Goal: Transaction & Acquisition: Purchase product/service

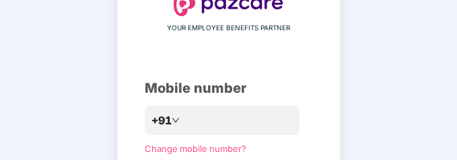
scroll to position [96, 0]
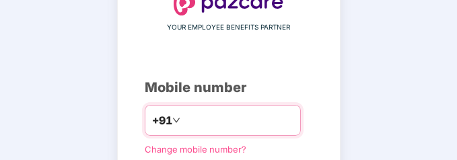
click at [261, 114] on input "number" at bounding box center [238, 121] width 110 height 22
type input "**********"
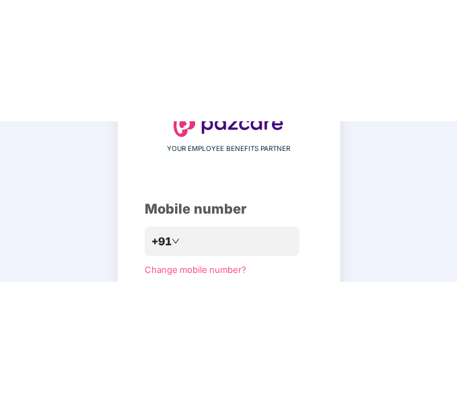
scroll to position [43, 0]
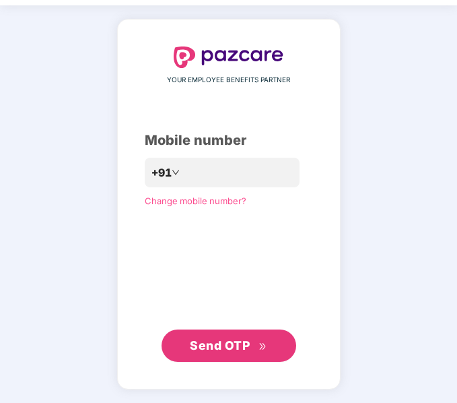
click at [216, 356] on button "Send OTP" at bounding box center [229, 345] width 135 height 32
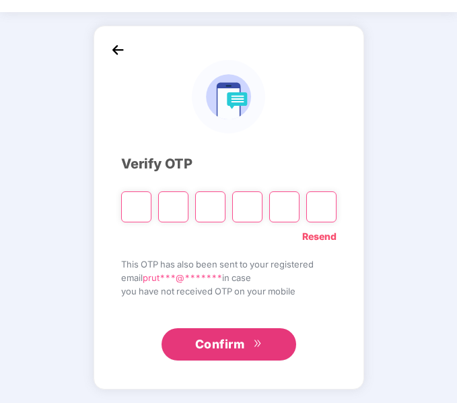
scroll to position [36, 0]
type input "*"
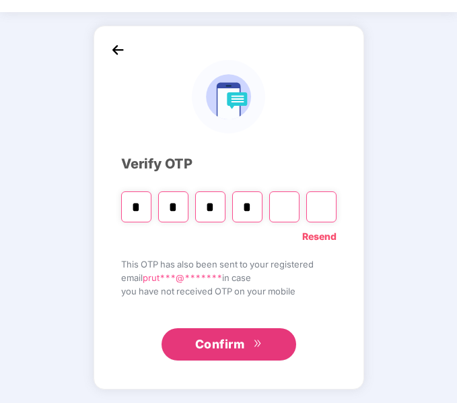
type input "*"
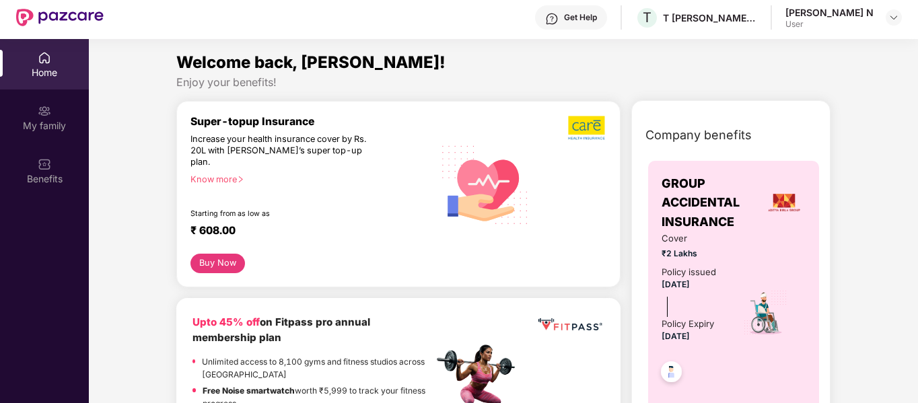
click at [55, 75] on div "Home" at bounding box center [44, 72] width 89 height 13
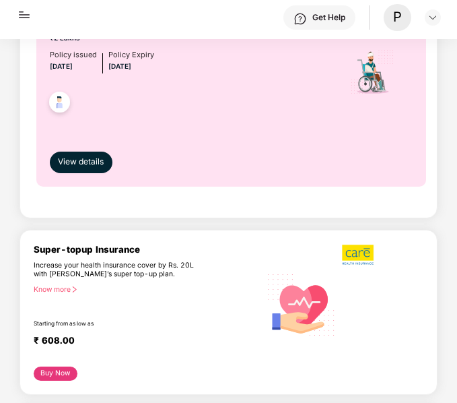
scroll to position [159, 0]
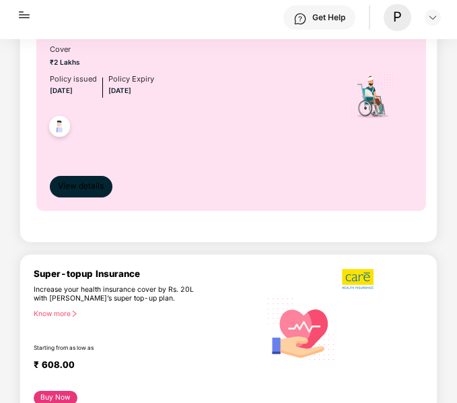
click at [84, 188] on span "View details" at bounding box center [81, 186] width 46 height 13
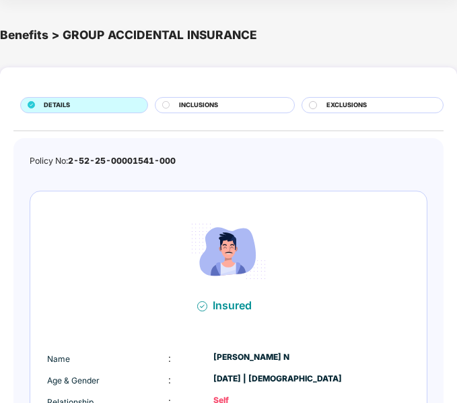
scroll to position [1, 0]
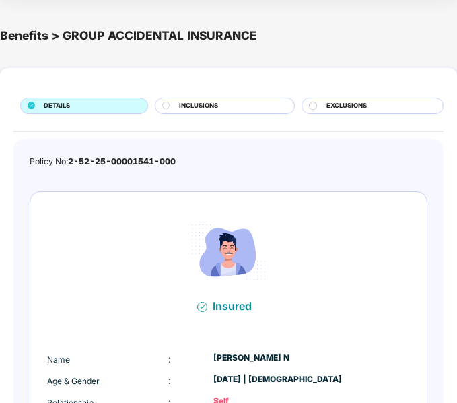
click at [211, 106] on span "INCLUSIONS" at bounding box center [198, 106] width 39 height 10
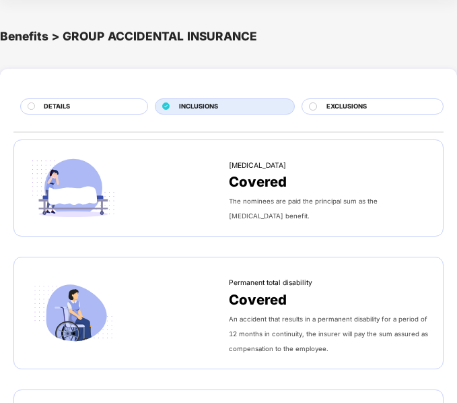
scroll to position [0, 0]
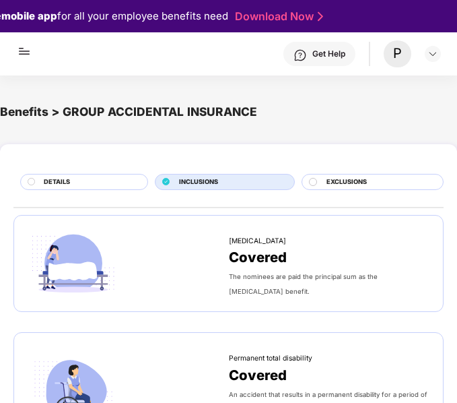
click at [341, 186] on span "EXCLUSIONS" at bounding box center [346, 182] width 40 height 10
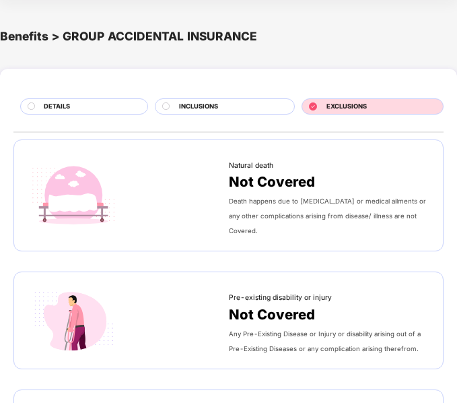
scroll to position [1, 0]
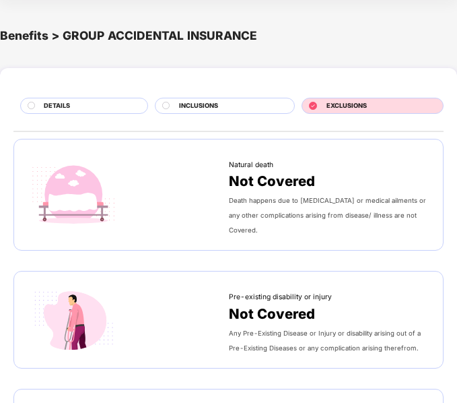
click at [69, 104] on span "DETAILS" at bounding box center [57, 106] width 26 height 10
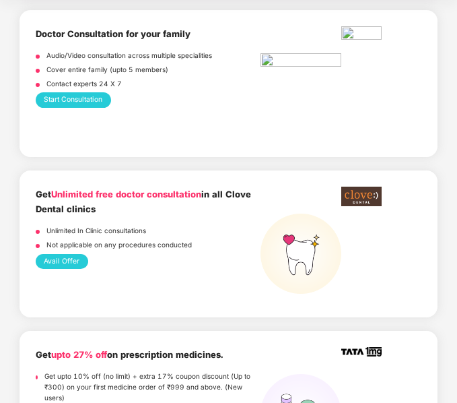
scroll to position [876, 0]
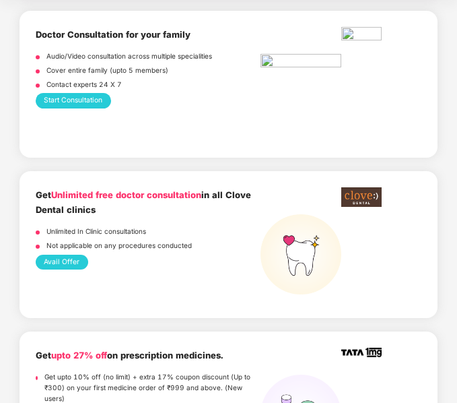
click at [70, 254] on button "Avail Offer" at bounding box center [62, 261] width 53 height 15
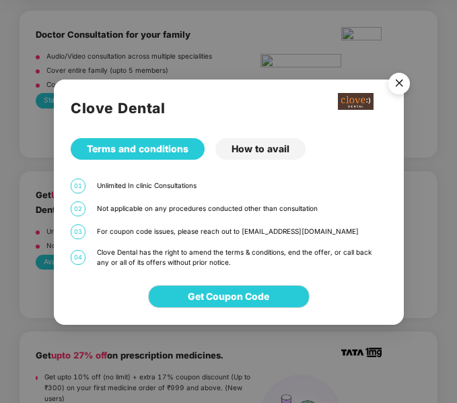
click at [399, 84] on img "Close" at bounding box center [399, 86] width 38 height 38
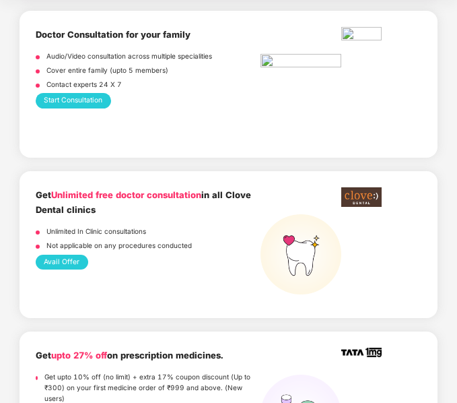
click at [65, 254] on button "Avail Offer" at bounding box center [62, 261] width 53 height 15
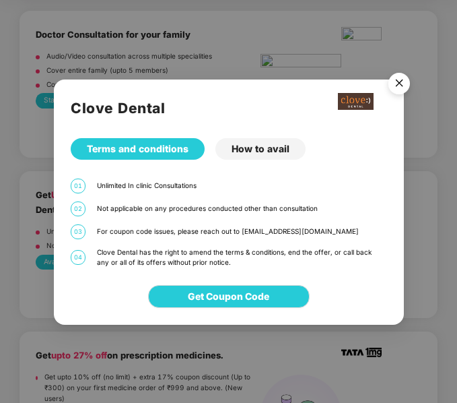
click at [262, 149] on div "How to avail" at bounding box center [260, 149] width 90 height 22
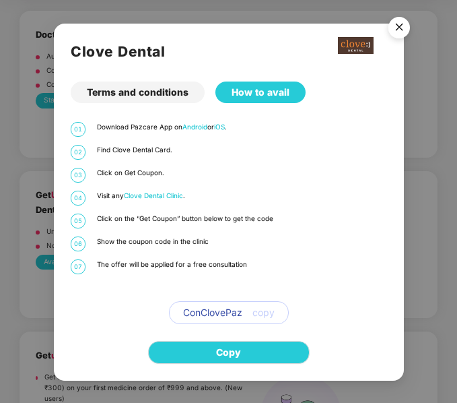
click at [398, 26] on img "Close" at bounding box center [399, 30] width 38 height 38
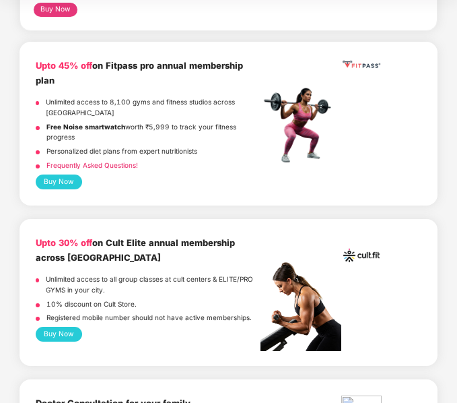
scroll to position [507, 0]
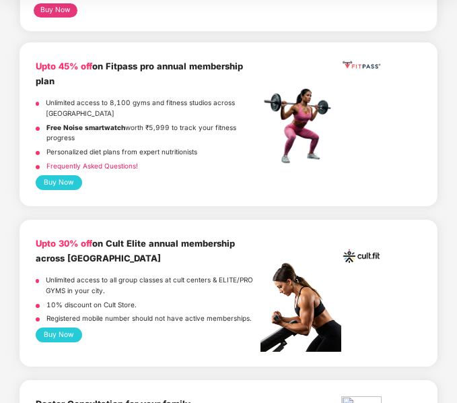
click at [80, 327] on button "Buy Now" at bounding box center [59, 334] width 46 height 15
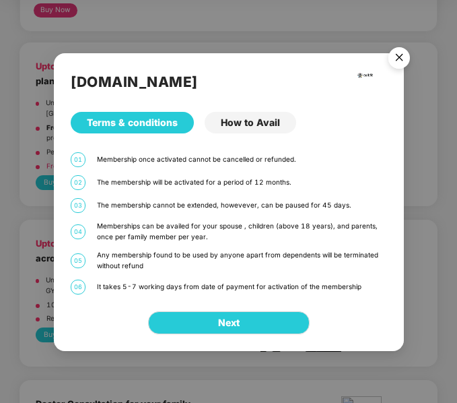
click at [258, 123] on div "How to Avail" at bounding box center [251, 123] width 92 height 22
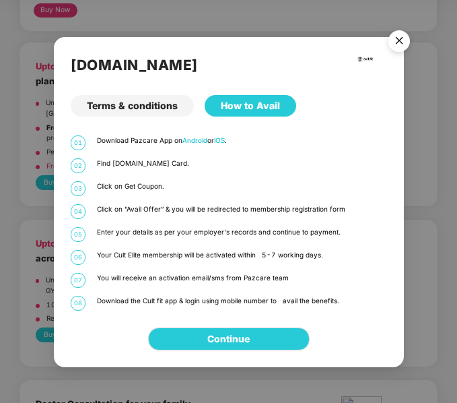
click at [161, 96] on div "Terms & conditions" at bounding box center [132, 106] width 123 height 22
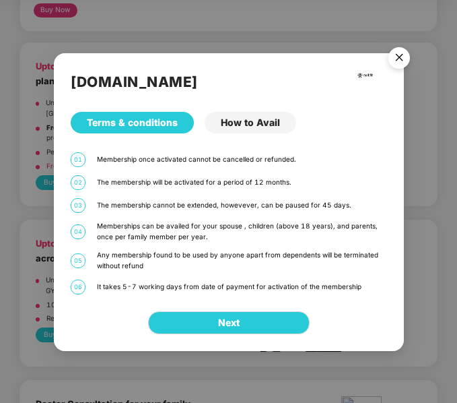
click at [392, 57] on img "Close" at bounding box center [399, 60] width 38 height 38
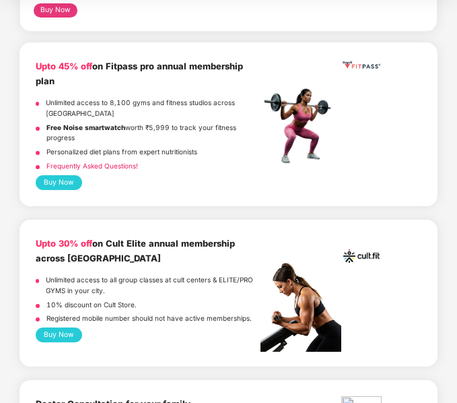
click at [79, 238] on b "Upto 30% off" at bounding box center [64, 243] width 57 height 11
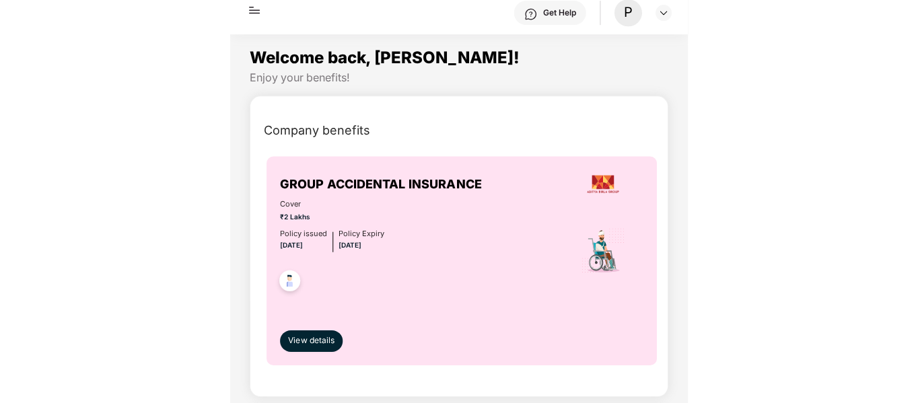
scroll to position [36, 0]
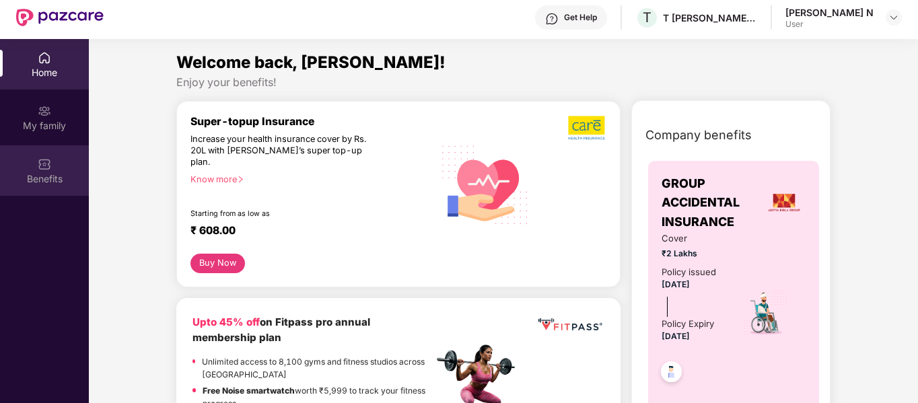
click at [45, 165] on img at bounding box center [44, 164] width 13 height 13
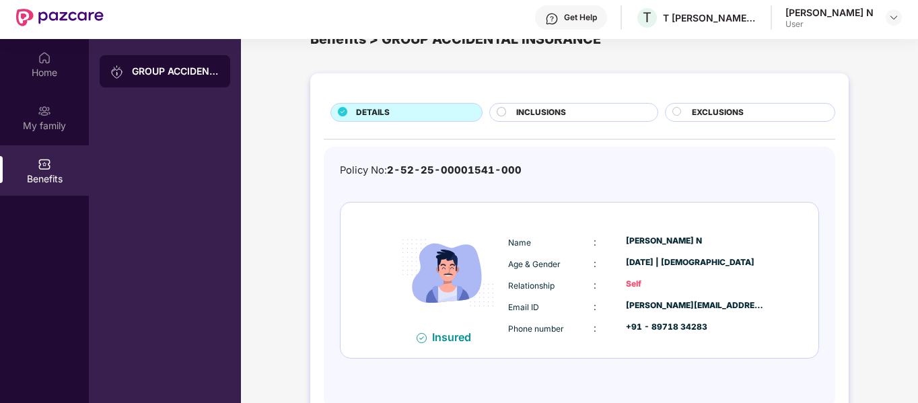
scroll to position [75, 0]
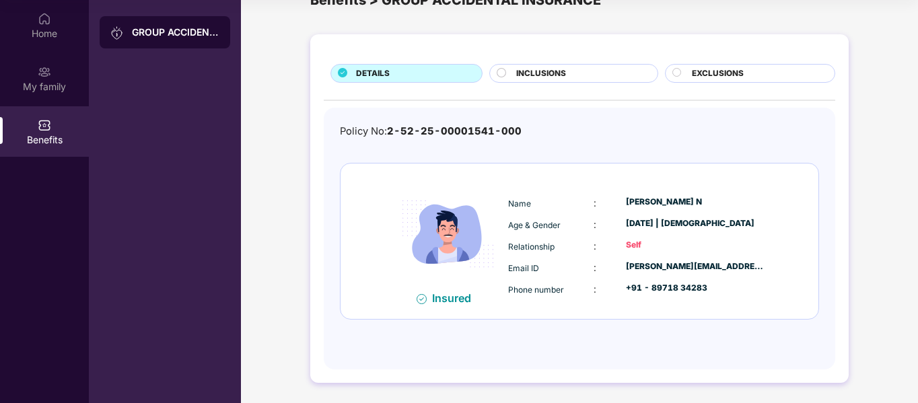
click at [188, 43] on div "GROUP ACCIDENTAL INSURANCE" at bounding box center [165, 32] width 131 height 32
click at [81, 65] on div "My family" at bounding box center [44, 78] width 89 height 50
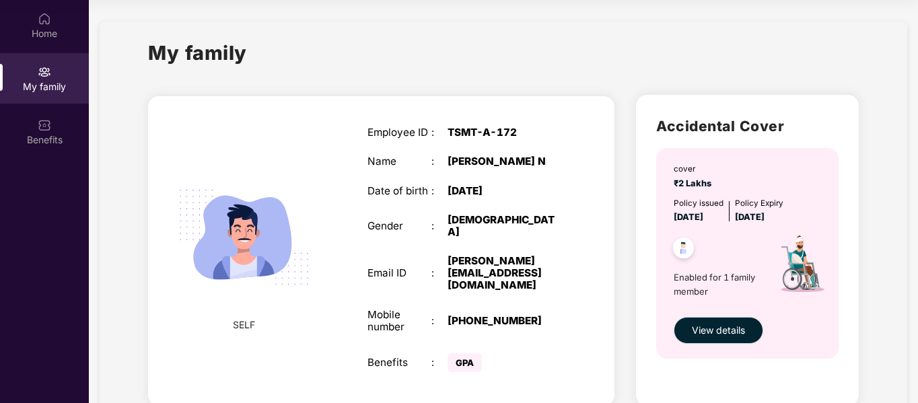
scroll to position [57, 0]
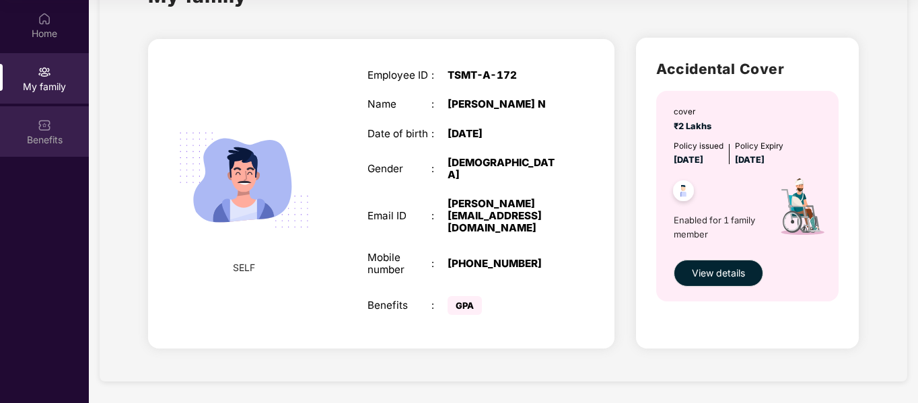
click at [71, 139] on div "Benefits" at bounding box center [44, 139] width 89 height 13
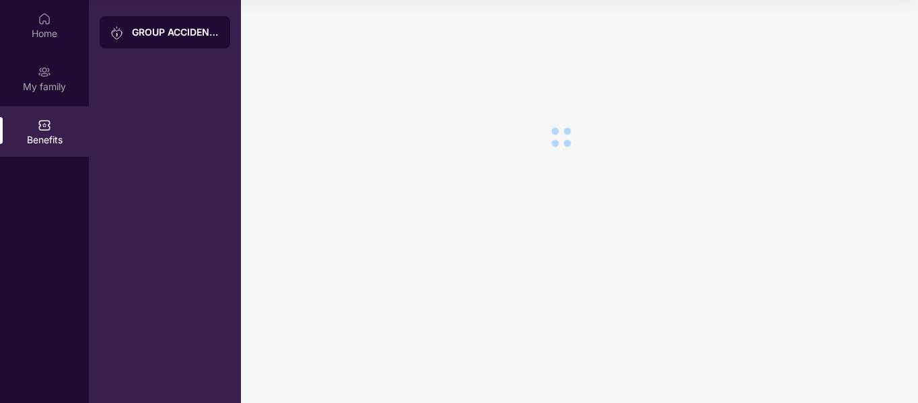
scroll to position [0, 0]
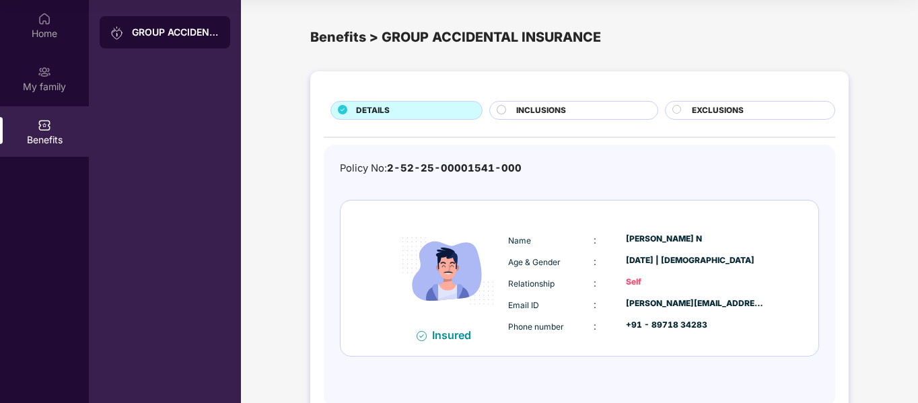
click at [529, 104] on div "INCLUSIONS" at bounding box center [573, 110] width 168 height 19
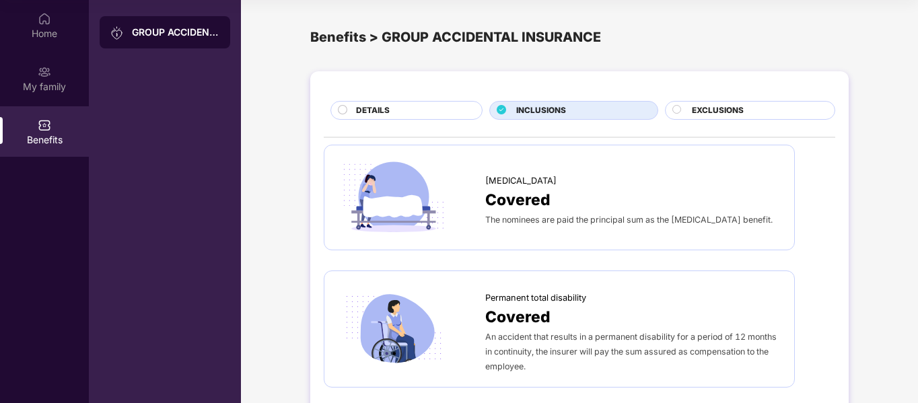
click at [538, 217] on span "The nominees are paid the principal sum as the [MEDICAL_DATA] benefit." at bounding box center [628, 220] width 287 height 10
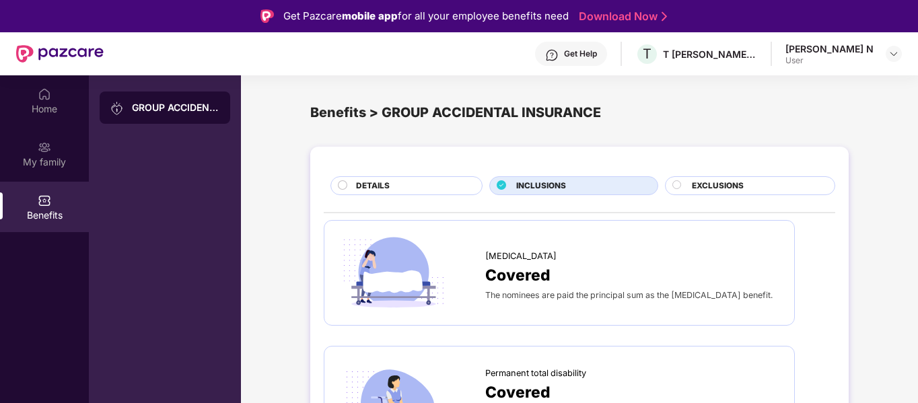
click at [436, 180] on div "DETAILS" at bounding box center [412, 187] width 126 height 15
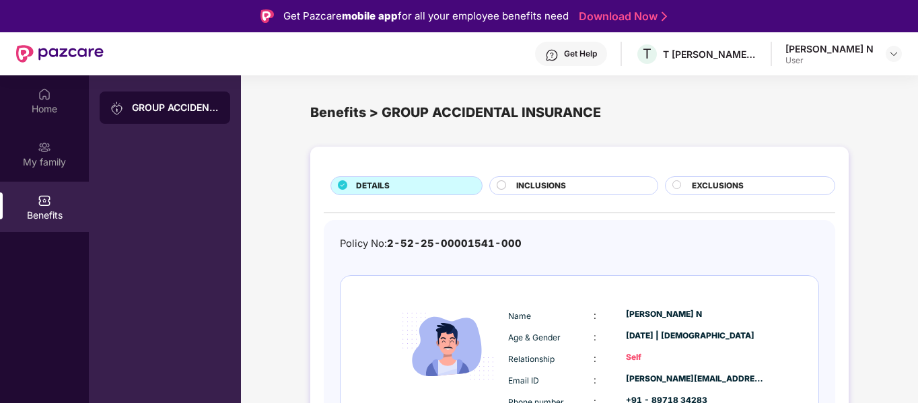
click at [436, 180] on div "DETAILS" at bounding box center [412, 187] width 126 height 15
click at [163, 103] on div "GROUP ACCIDENTAL INSURANCE" at bounding box center [176, 107] width 88 height 13
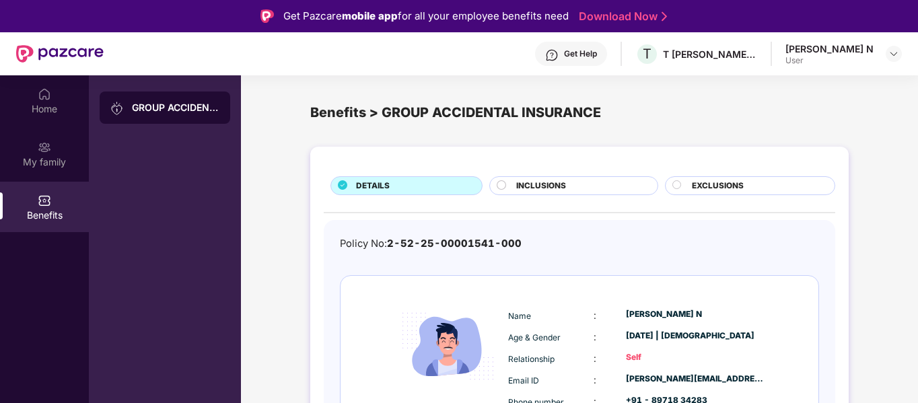
click at [584, 190] on div "INCLUSIONS" at bounding box center [580, 187] width 141 height 15
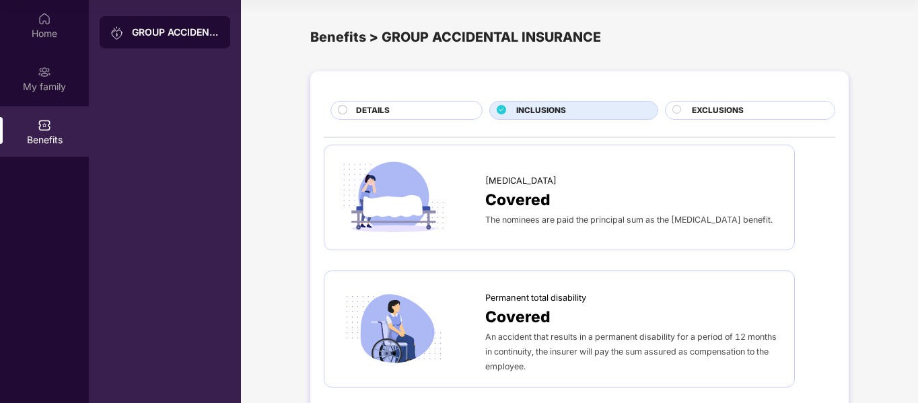
scroll to position [1, 0]
click at [672, 106] on icon at bounding box center [676, 108] width 9 height 9
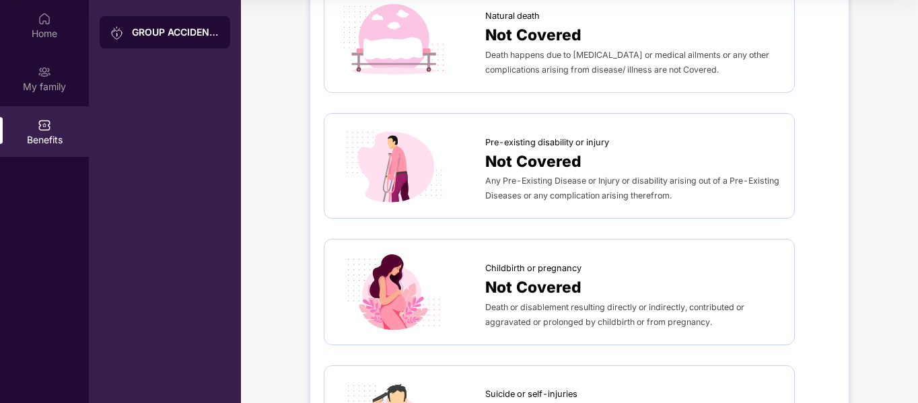
scroll to position [0, 0]
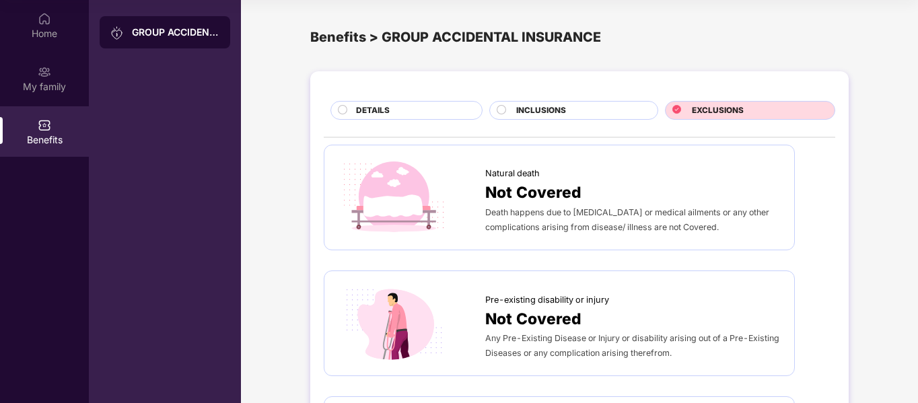
click at [382, 108] on span "DETAILS" at bounding box center [373, 110] width 34 height 13
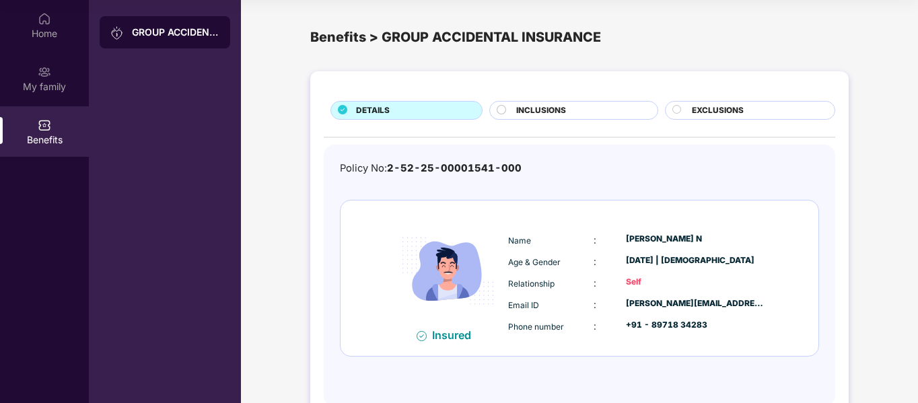
click at [531, 107] on span "INCLUSIONS" at bounding box center [541, 110] width 50 height 13
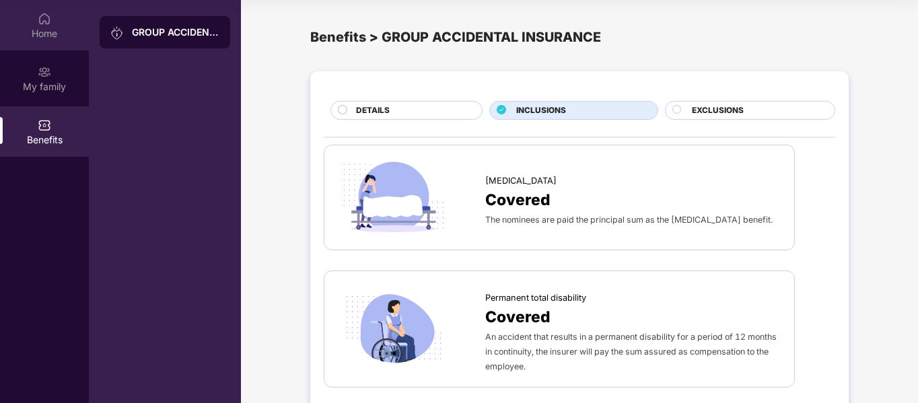
click at [46, 37] on div "Home" at bounding box center [44, 33] width 89 height 13
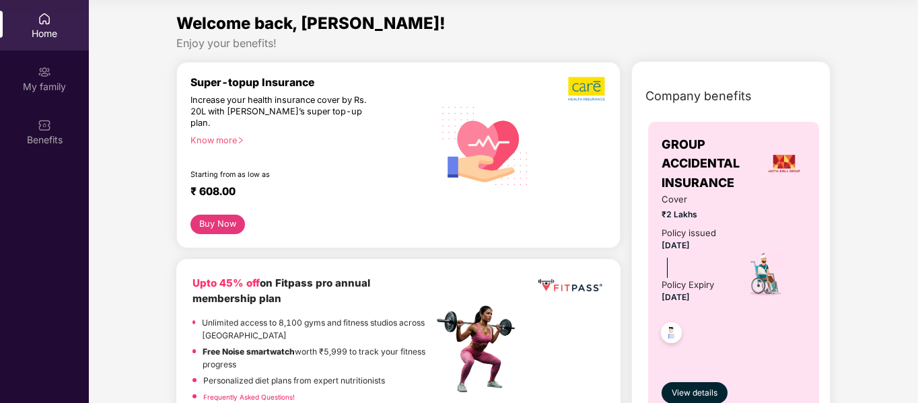
click at [779, 168] on img at bounding box center [784, 163] width 36 height 36
click at [42, 24] on img at bounding box center [44, 18] width 13 height 13
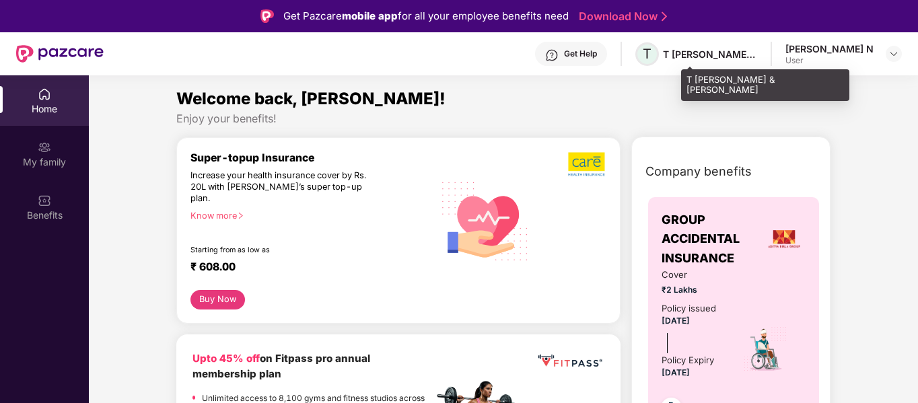
click at [652, 59] on span "T" at bounding box center [647, 54] width 9 height 16
click at [699, 83] on div "T [PERSON_NAME] & [PERSON_NAME]" at bounding box center [765, 85] width 168 height 32
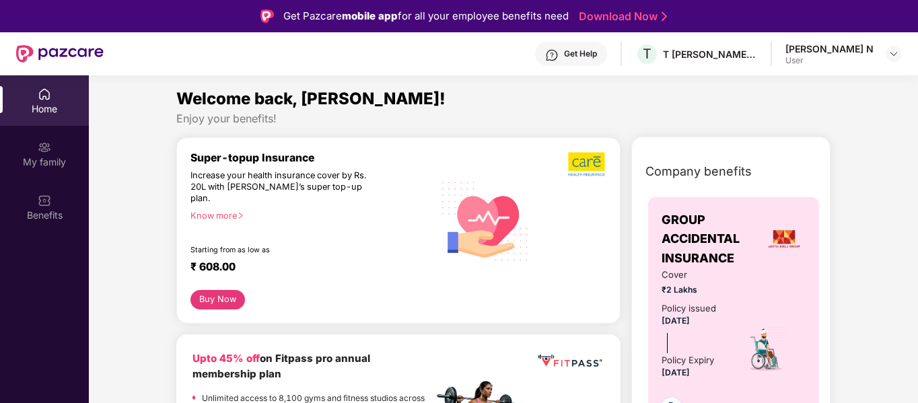
click at [63, 57] on img at bounding box center [60, 54] width 88 height 18
click at [24, 53] on img at bounding box center [60, 54] width 88 height 18
click at [466, 215] on img at bounding box center [485, 221] width 104 height 106
click at [225, 211] on div "Know more" at bounding box center [307, 215] width 235 height 9
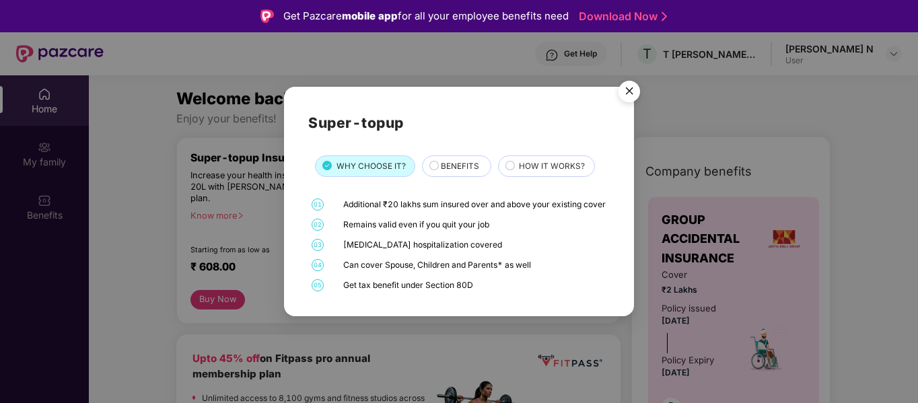
click at [629, 81] on img "Close" at bounding box center [630, 94] width 38 height 38
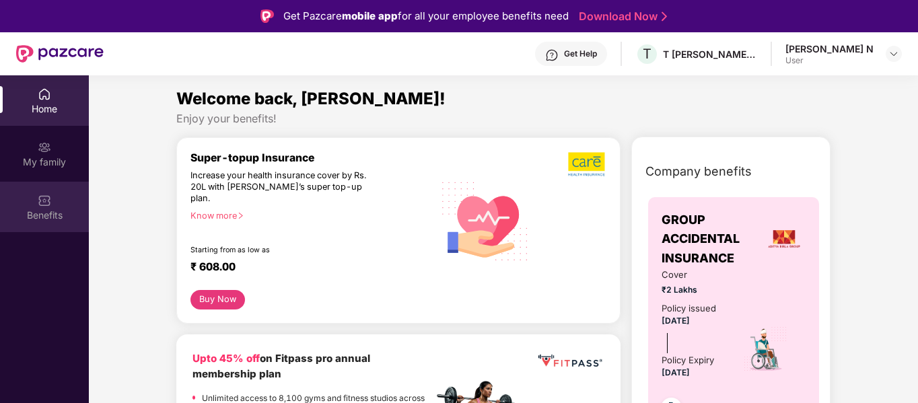
click at [52, 205] on div "Benefits" at bounding box center [44, 207] width 89 height 50
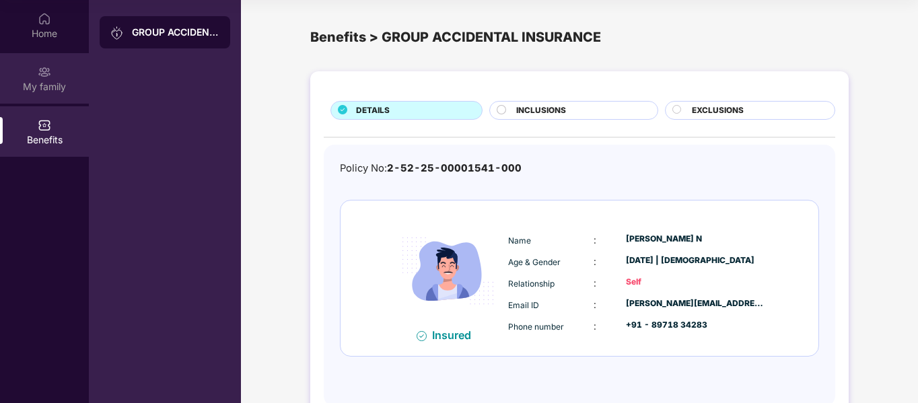
click at [57, 85] on div "My family" at bounding box center [44, 86] width 89 height 13
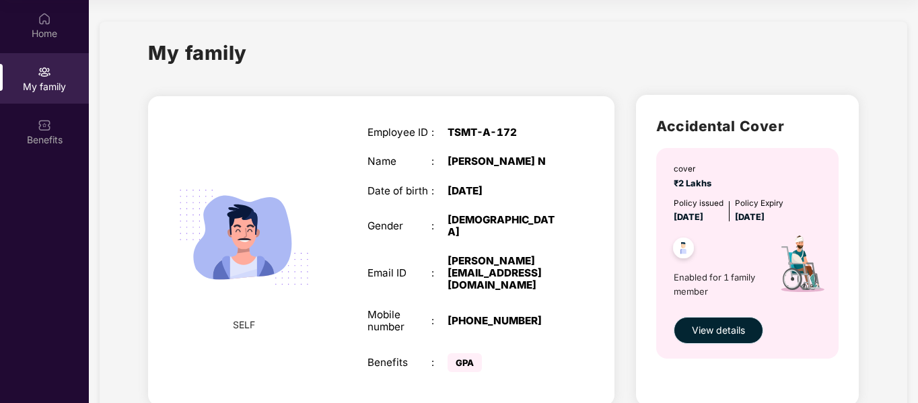
click at [720, 323] on span "View details" at bounding box center [718, 330] width 53 height 15
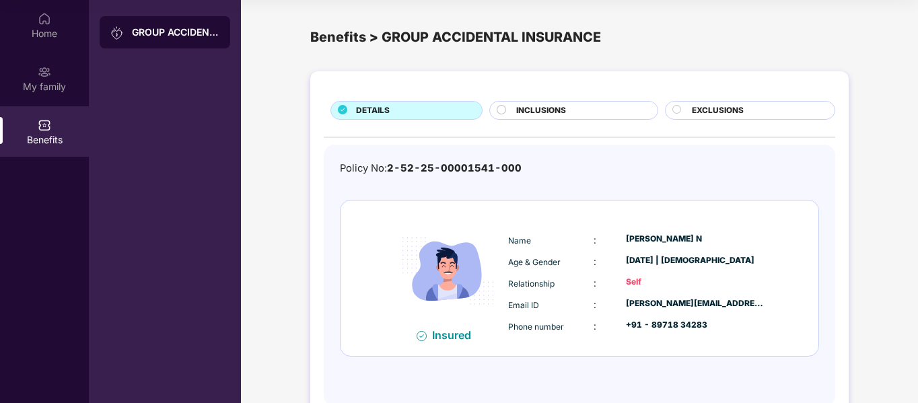
scroll to position [37, 0]
